Goal: Task Accomplishment & Management: Complete application form

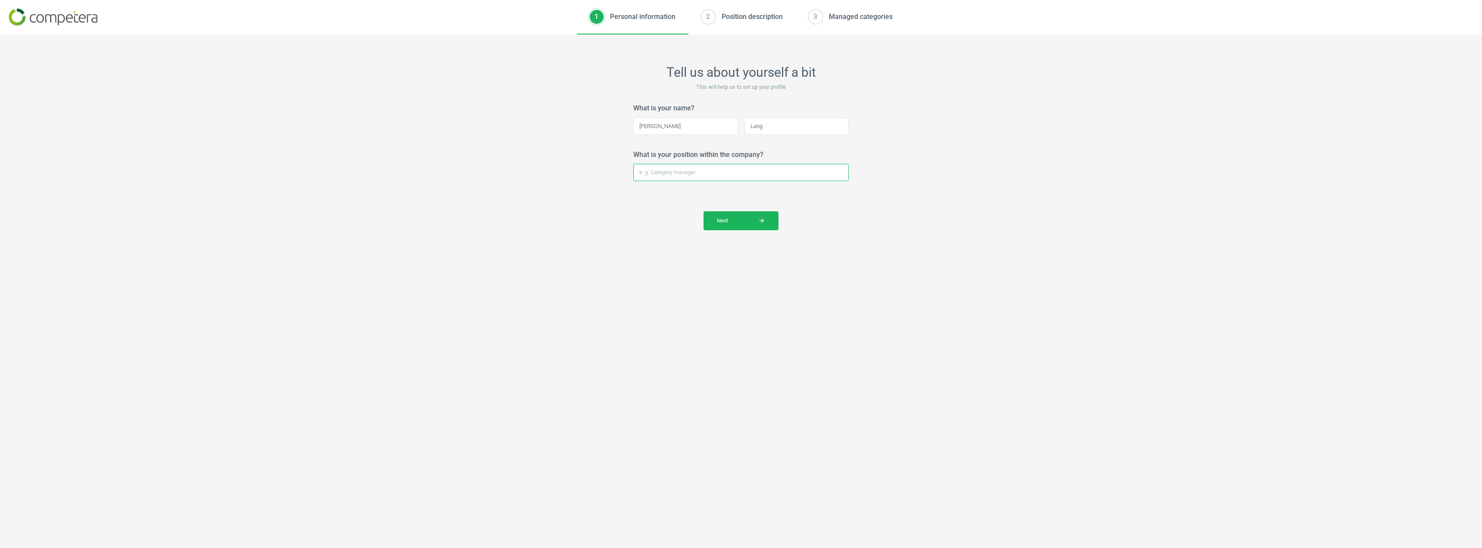
click at [675, 171] on input "What is your position within the company?" at bounding box center [740, 172] width 215 height 17
type input "Buying Assistant"
click at [720, 217] on span "Next arrow_forward" at bounding box center [741, 221] width 48 height 8
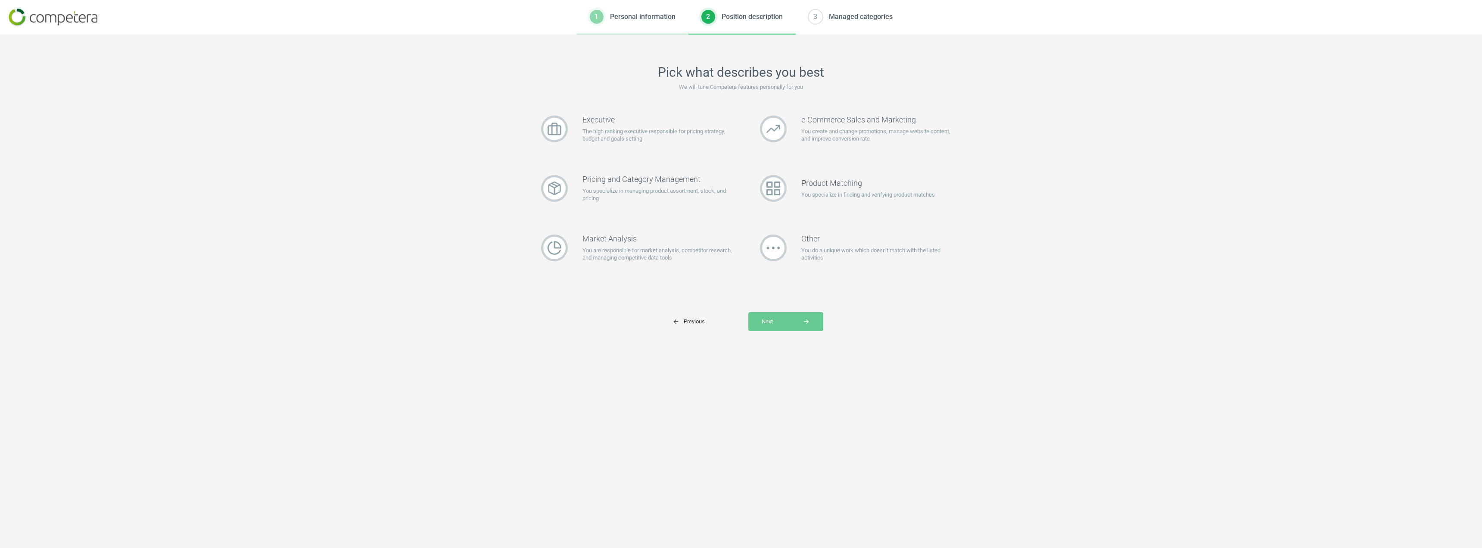
click at [774, 308] on div "Executive The high ranking executive responsible for pricing strategy, budget a…" at bounding box center [741, 216] width 431 height 227
click at [815, 177] on div "Product Matching You specialize in finding and verifying product matches" at bounding box center [850, 188] width 212 height 51
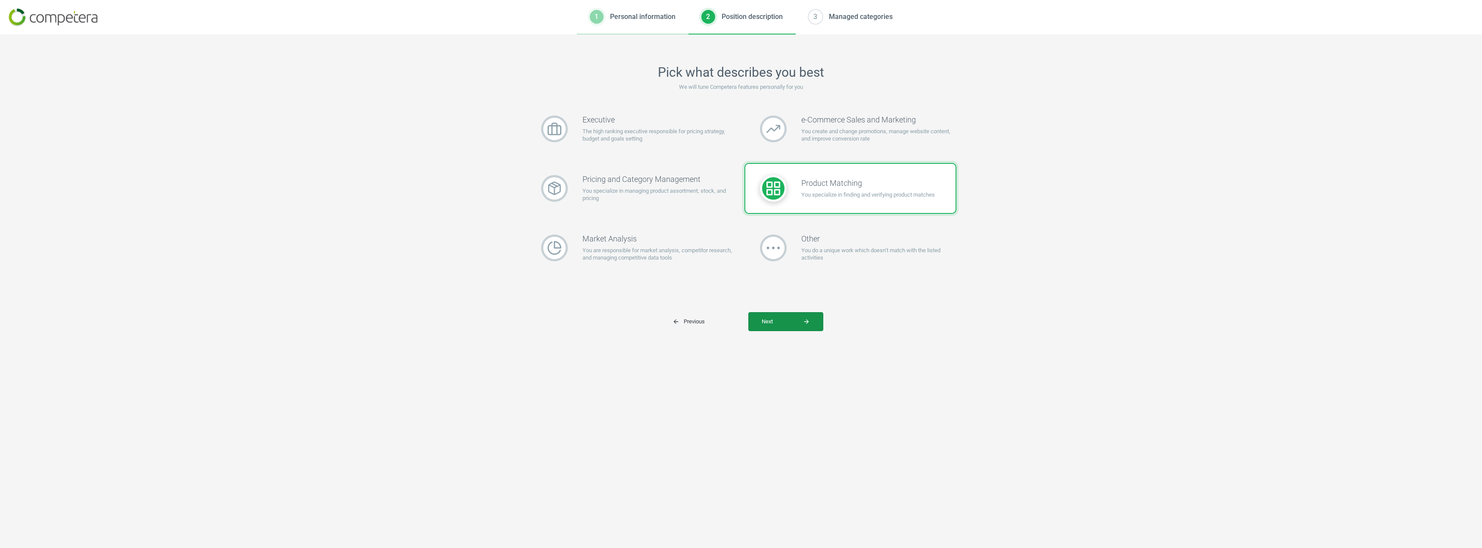
click at [777, 324] on span "Next arrow_forward" at bounding box center [786, 321] width 48 height 8
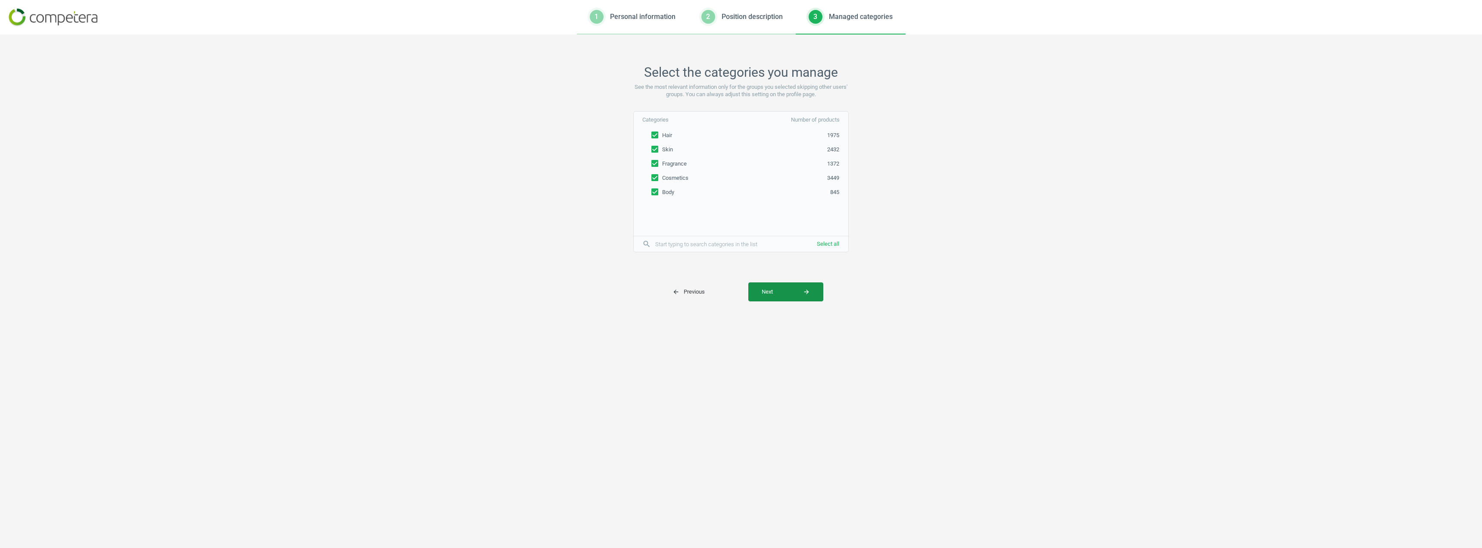
click at [777, 301] on button "Next arrow_forward" at bounding box center [785, 291] width 75 height 19
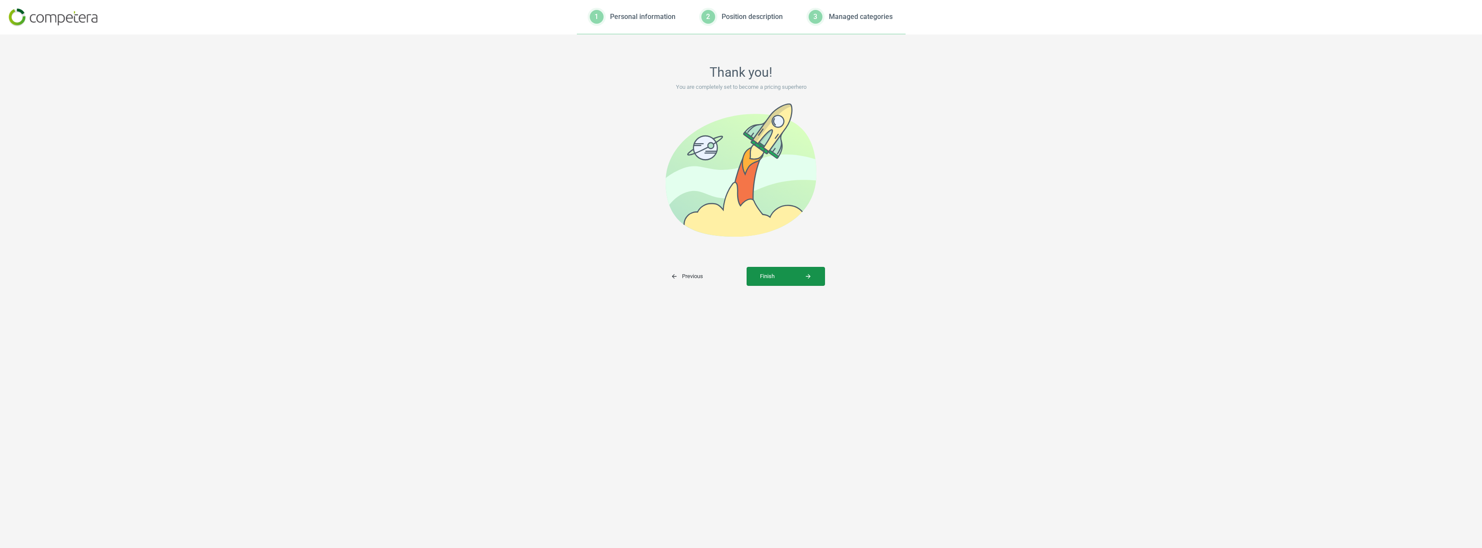
click at [787, 270] on button "Finish arrow_forward" at bounding box center [786, 276] width 78 height 19
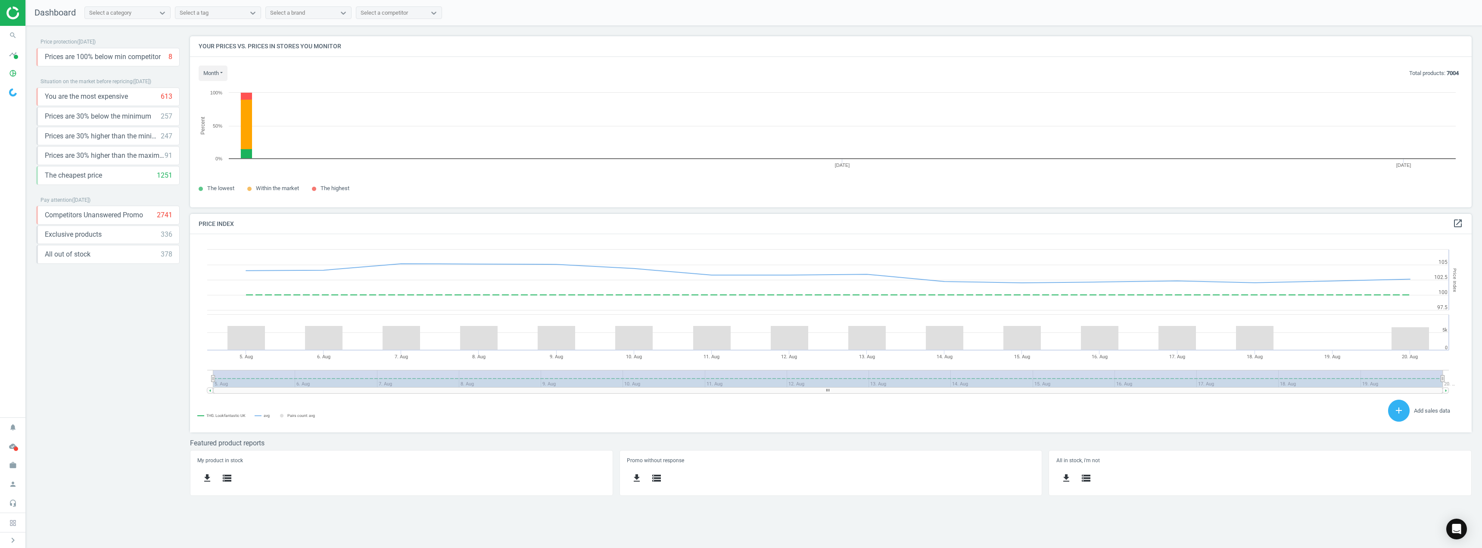
scroll to position [184, 1295]
